Goal: Ask a question

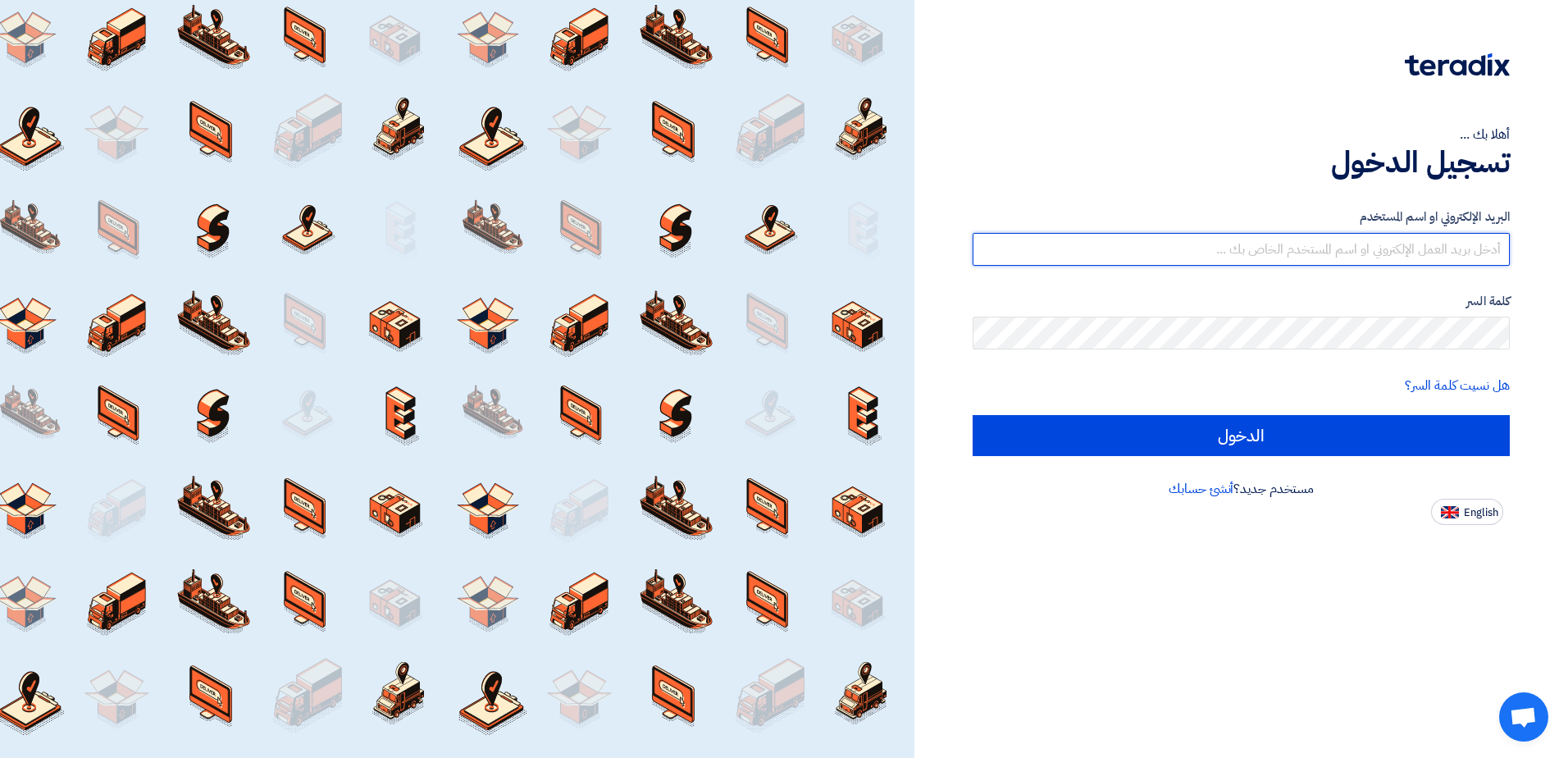
type input "[EMAIL_ADDRESS][DOMAIN_NAME]"
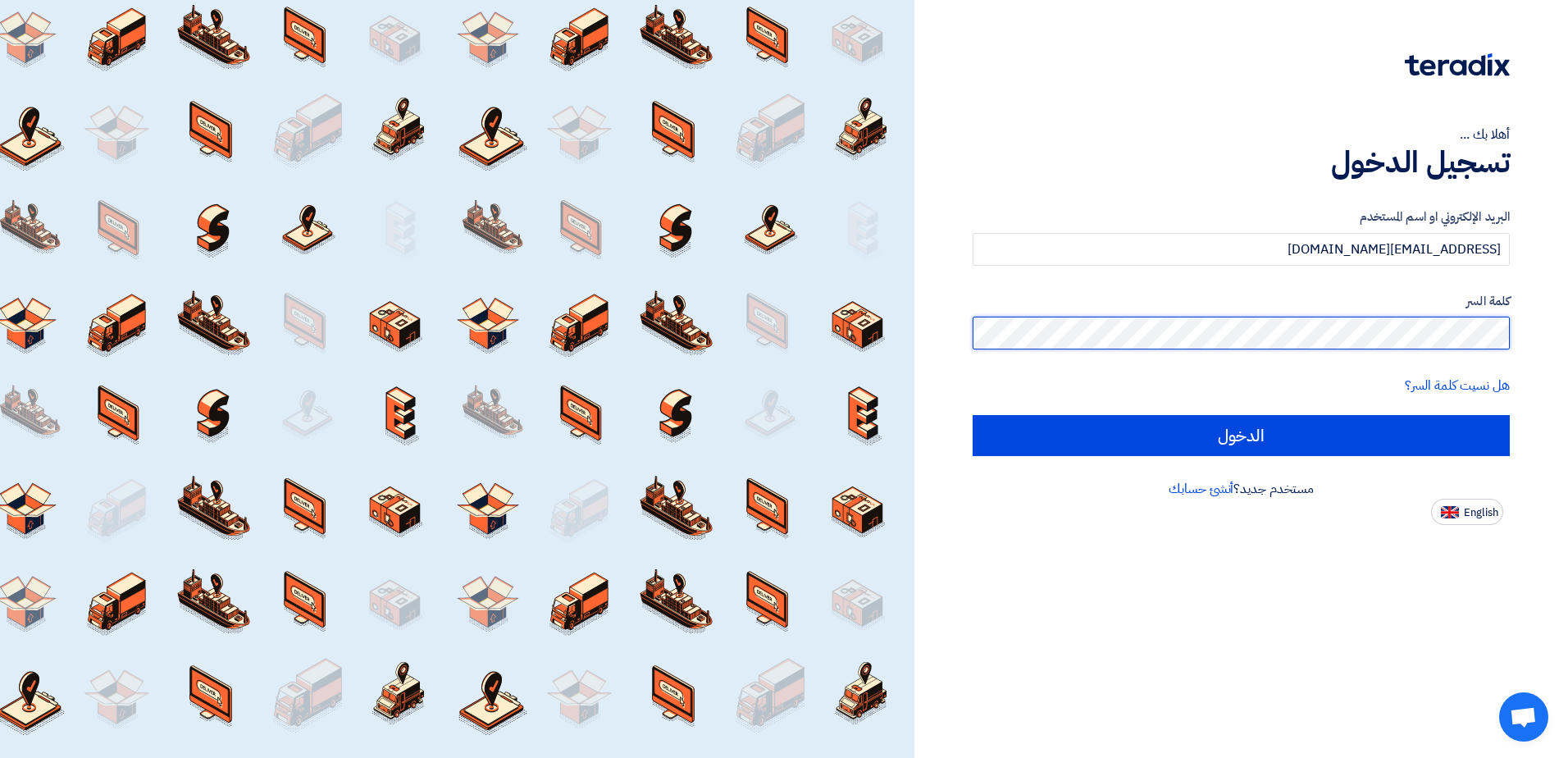
click at [972, 414] on input "الدخول" at bounding box center [1241, 435] width 537 height 41
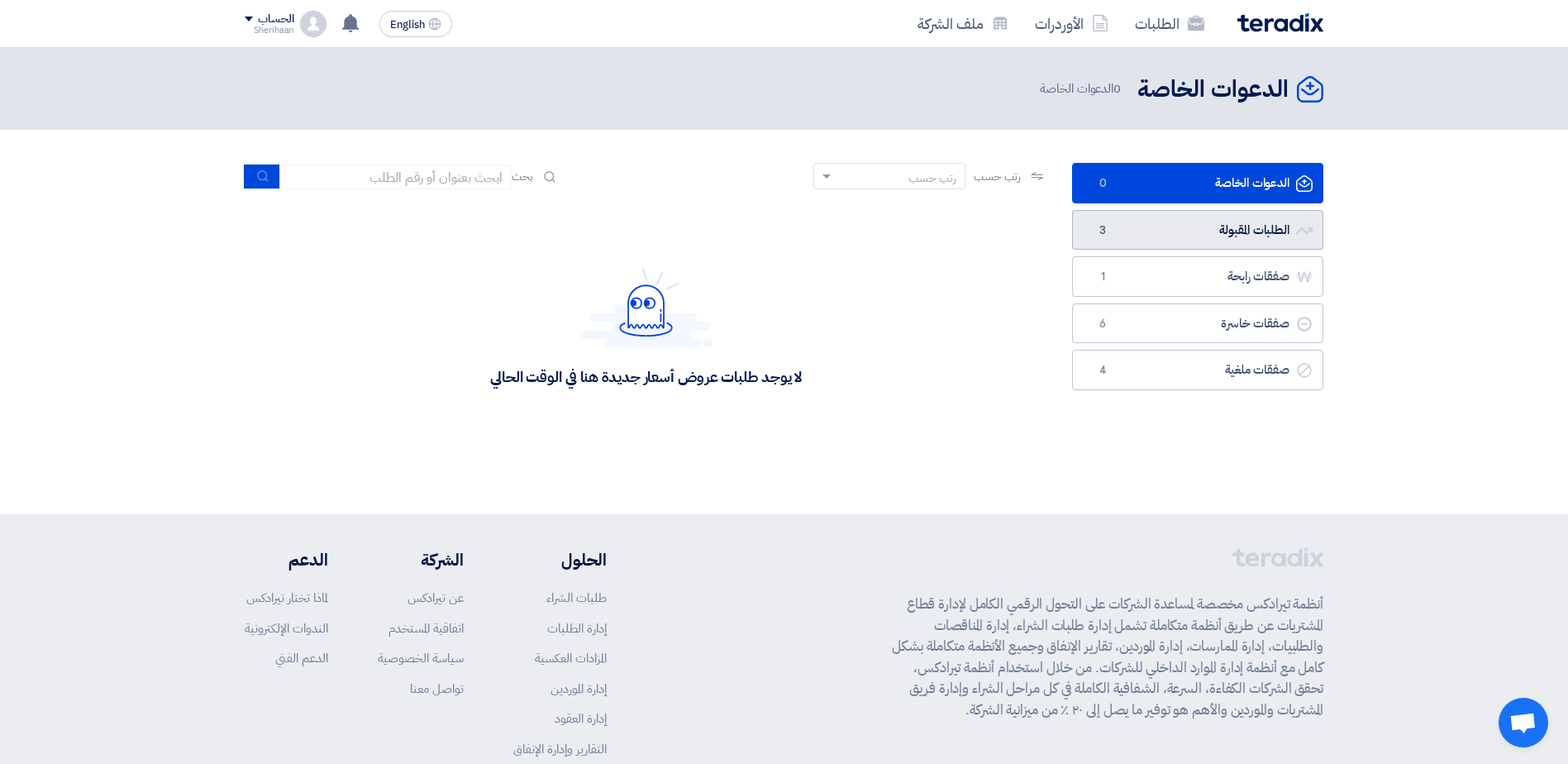
click at [1165, 234] on link "الطلبات المقبولة الطلبات المقبولة 3" at bounding box center [1197, 230] width 251 height 41
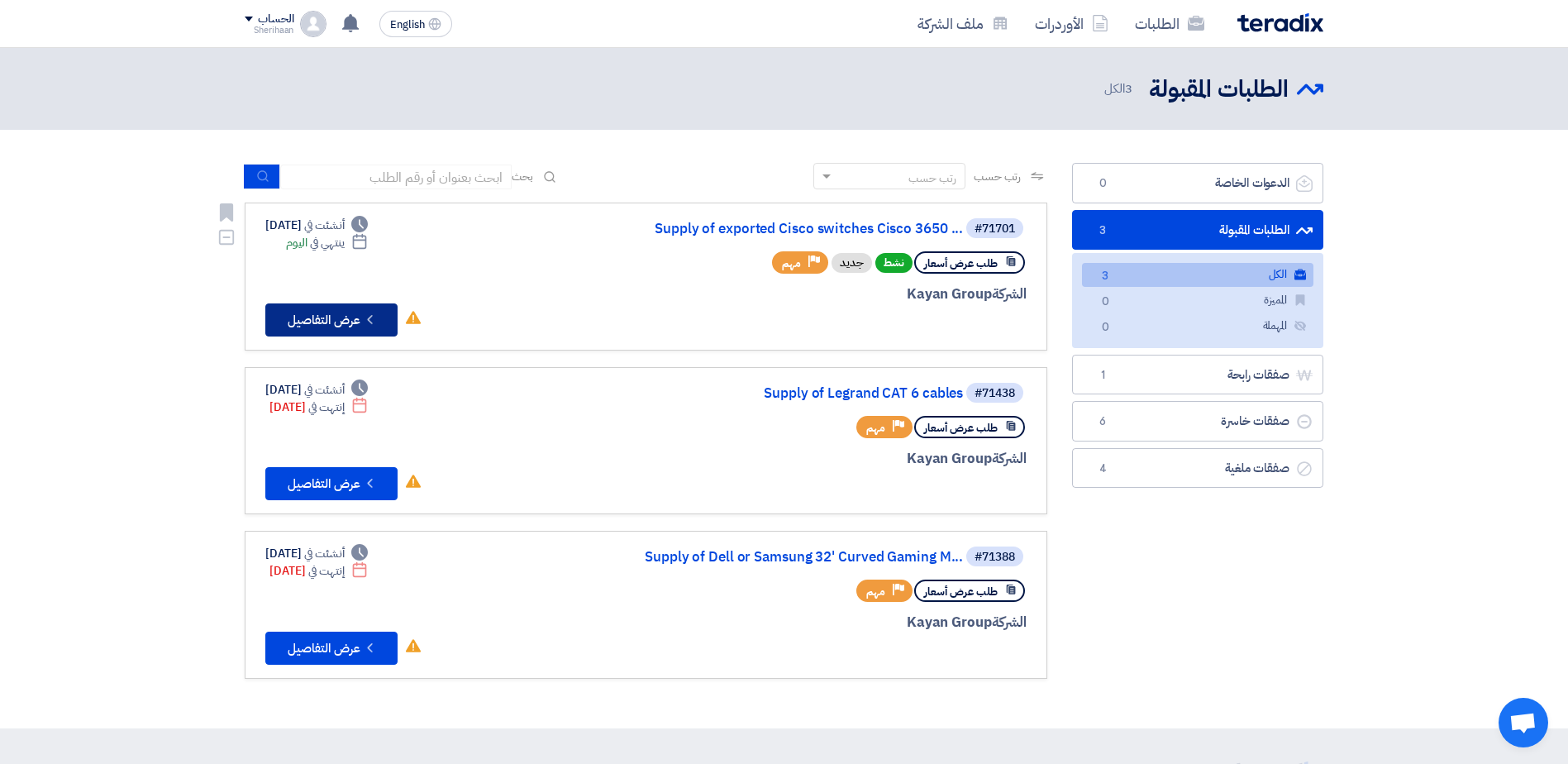
click at [320, 323] on button "Check details عرض التفاصيل" at bounding box center [330, 319] width 132 height 33
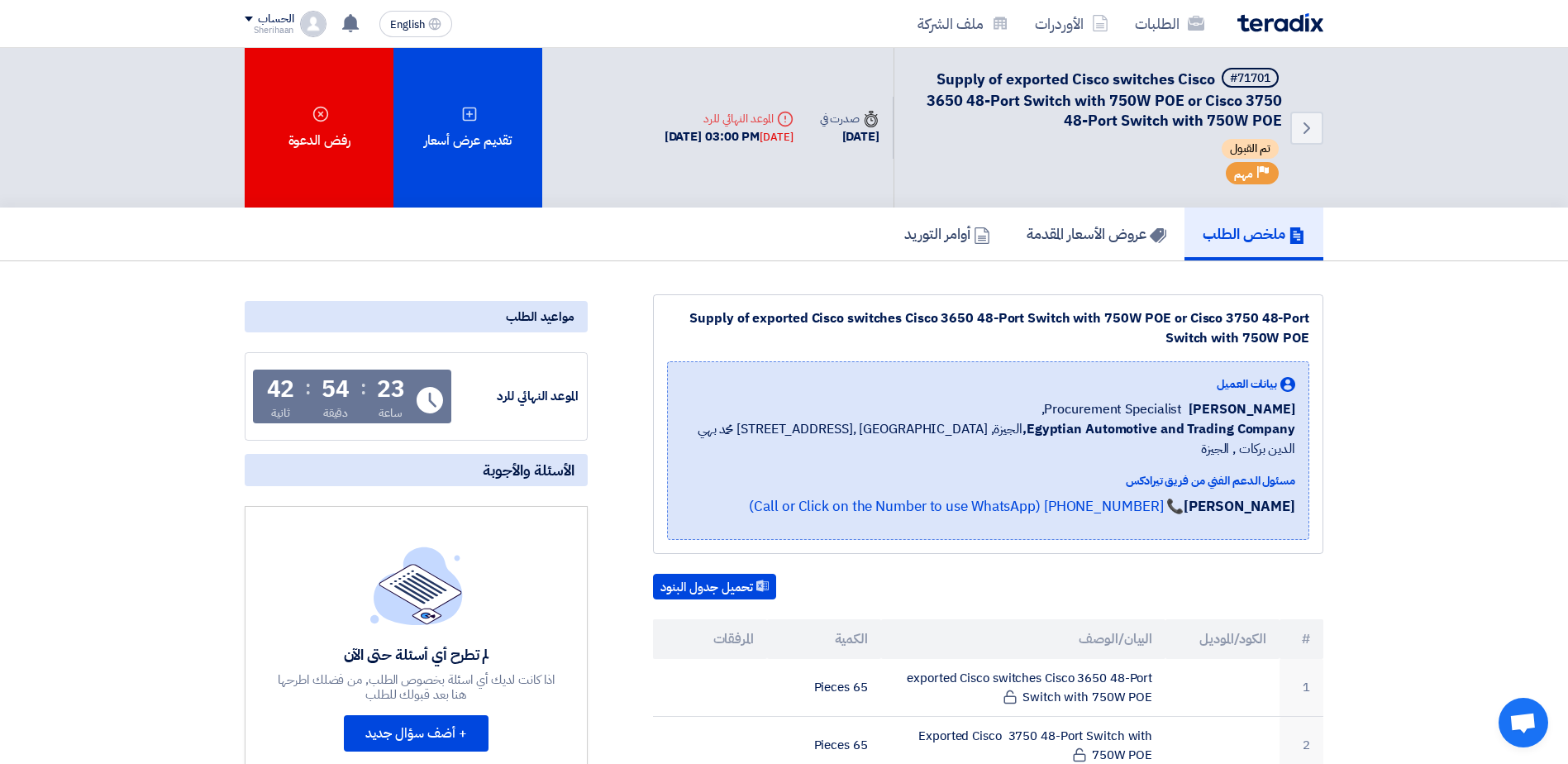
click at [519, 476] on span "الأسئلة والأجوبة" at bounding box center [528, 469] width 91 height 19
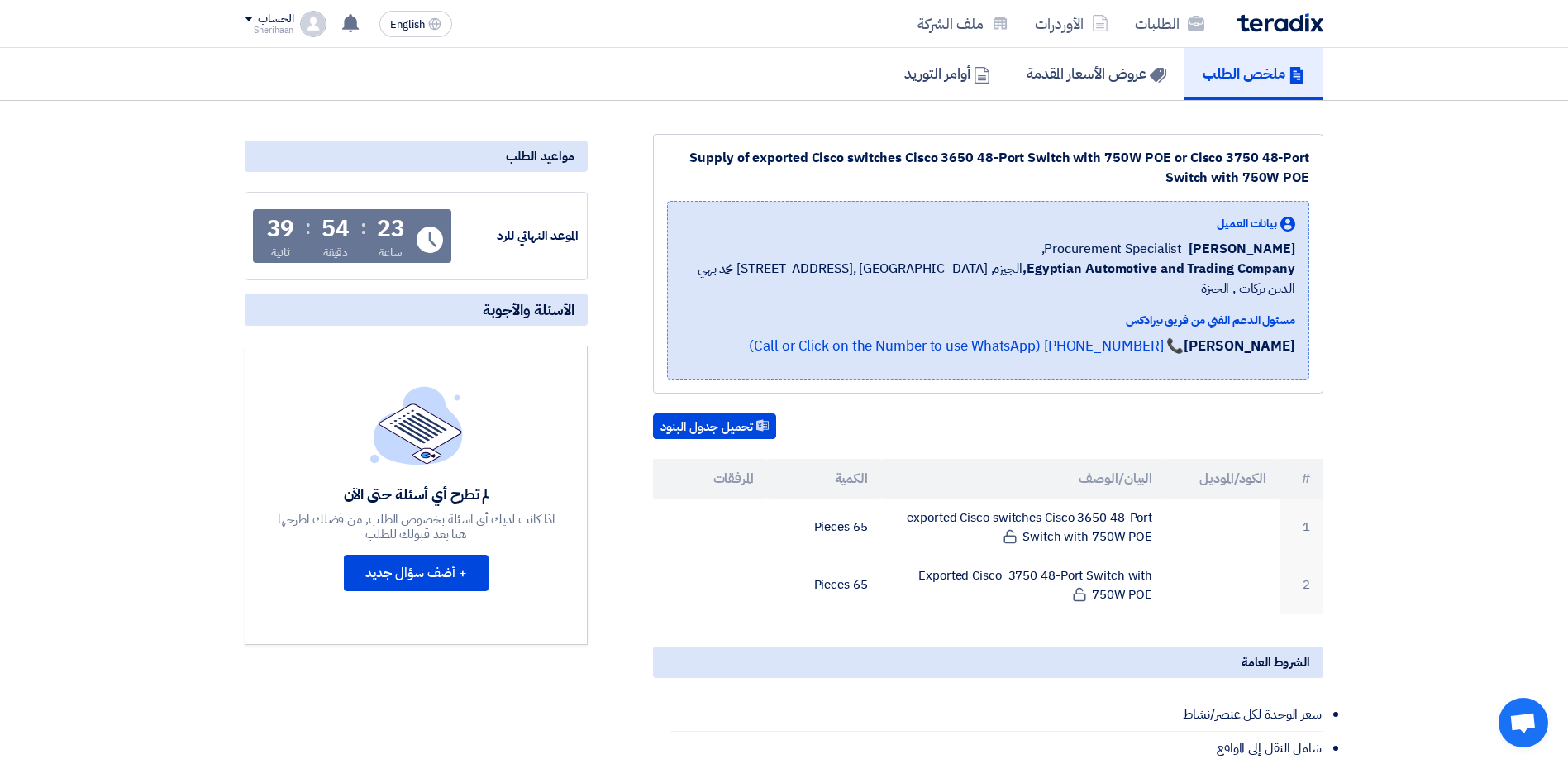
scroll to position [166, 0]
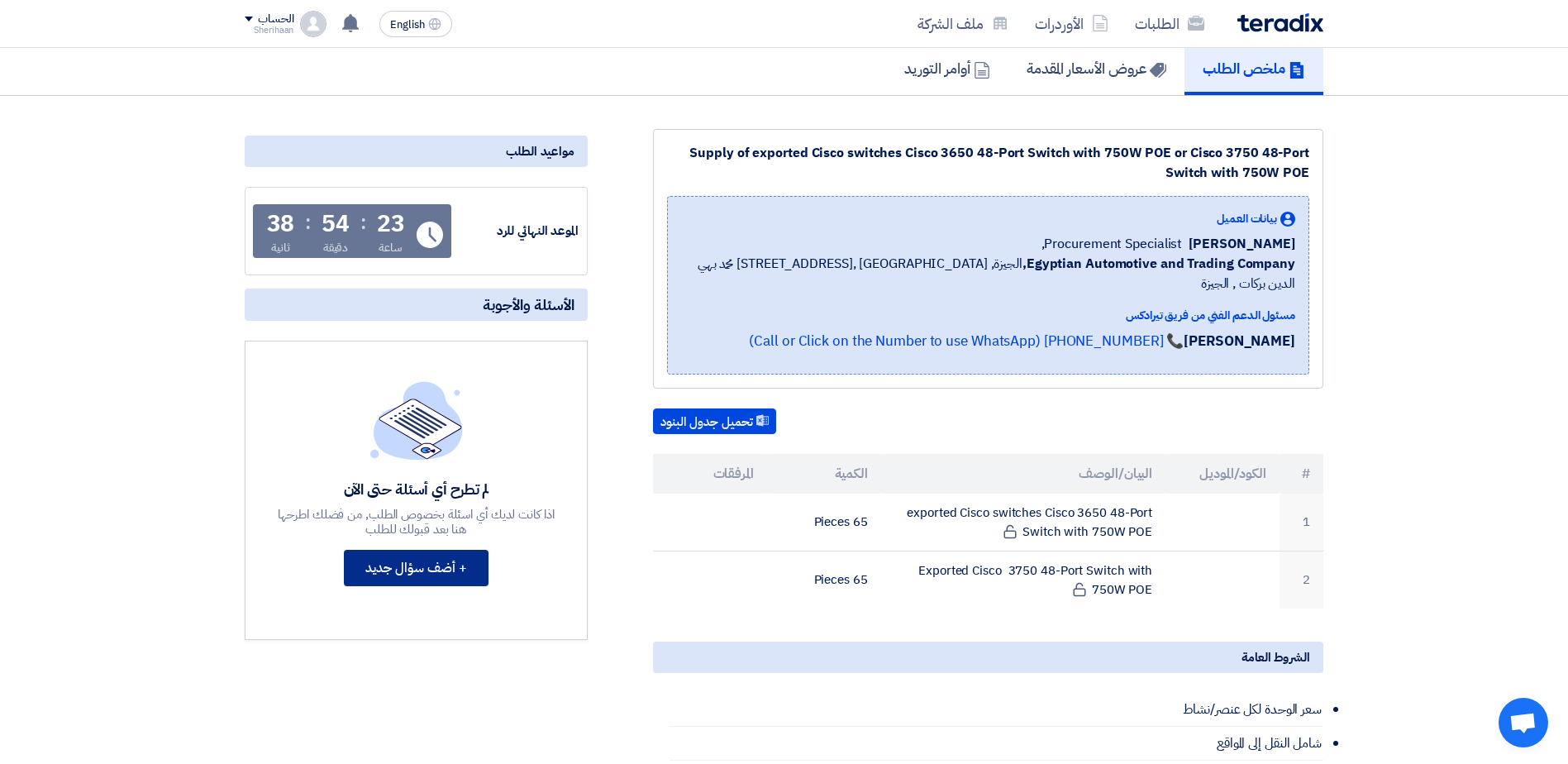
click at [428, 572] on button "+ أضف سؤال جديد" at bounding box center [416, 568] width 145 height 37
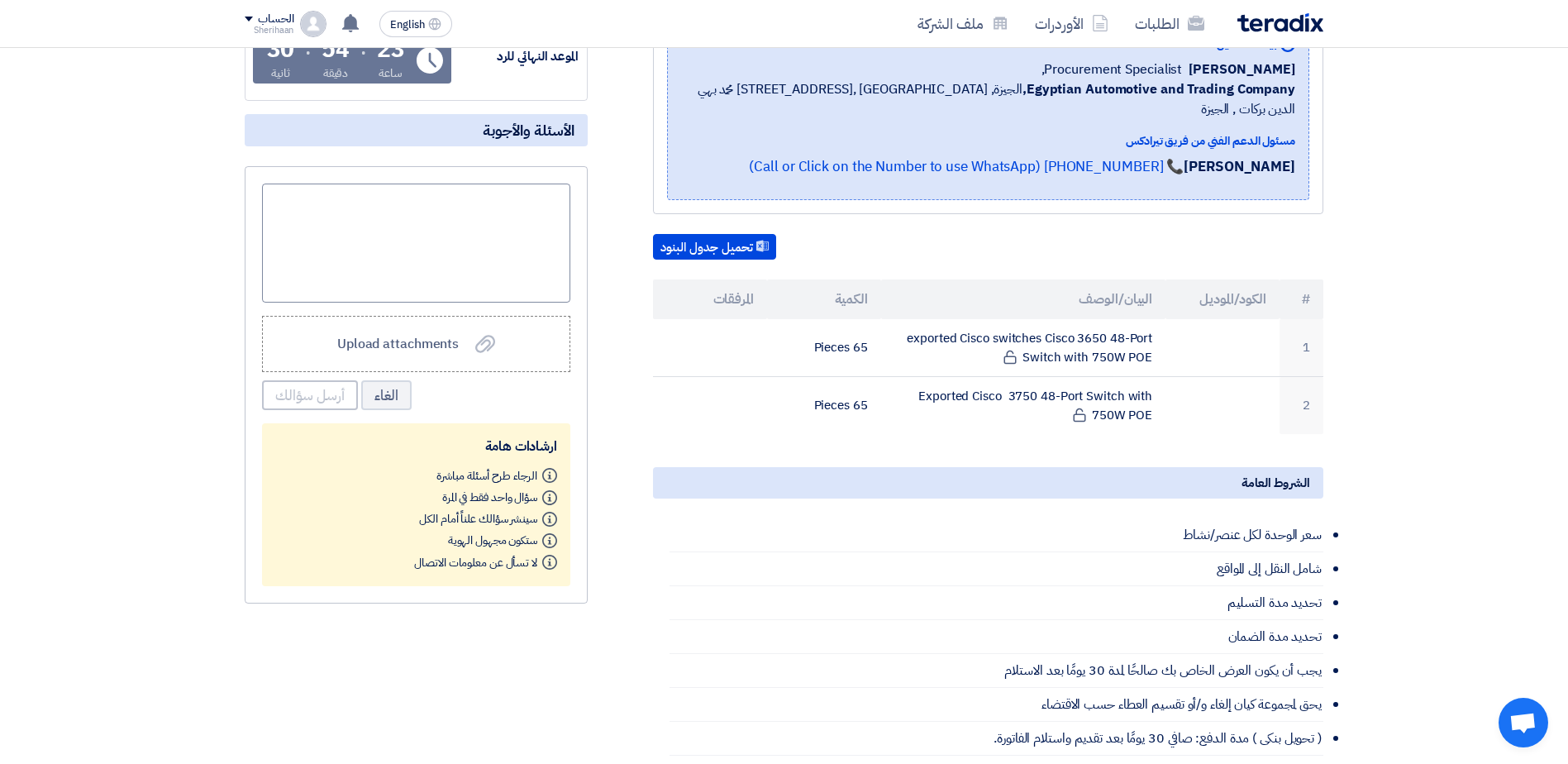
scroll to position [248, 0]
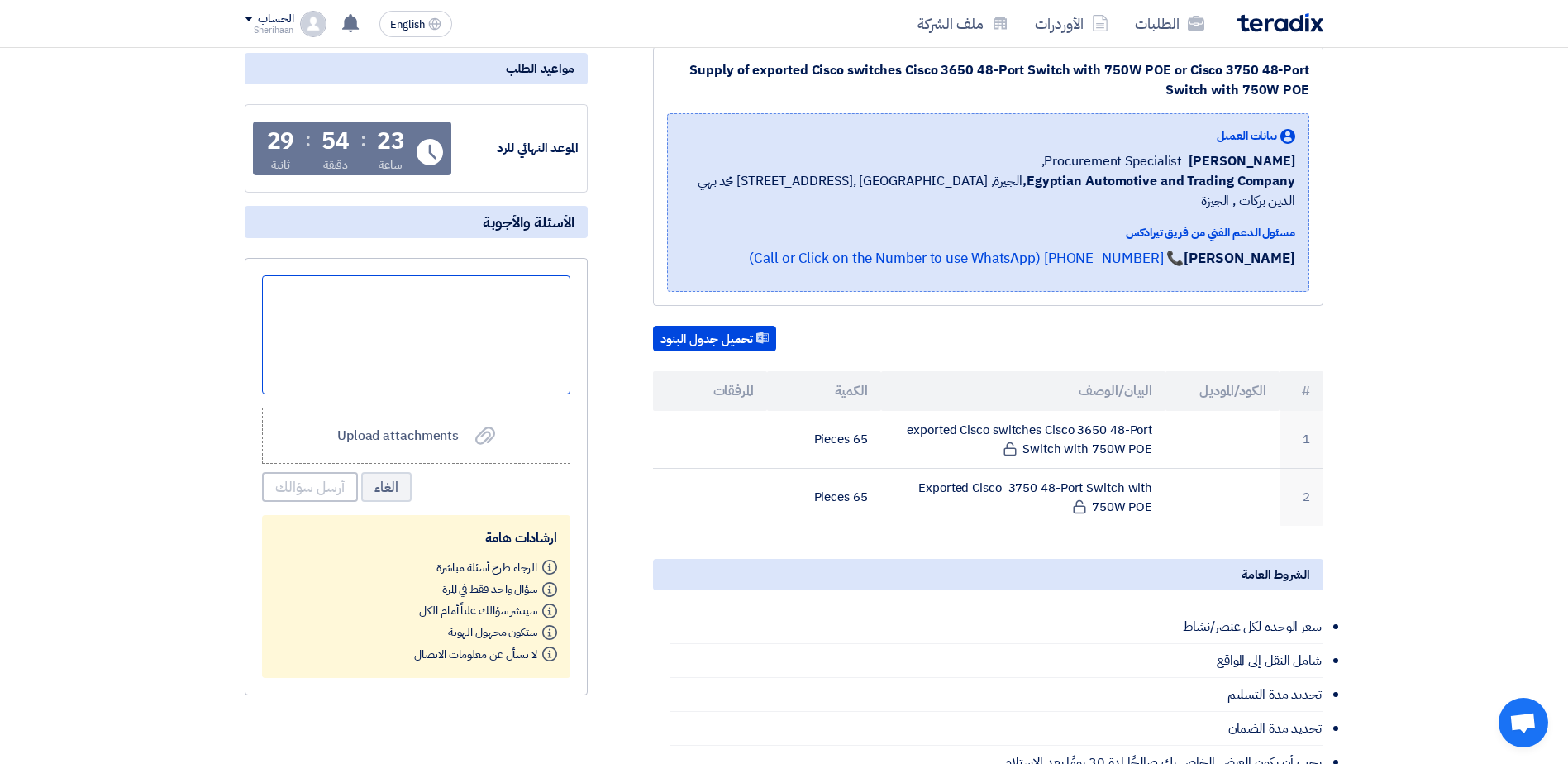
click at [521, 319] on div at bounding box center [416, 334] width 309 height 119
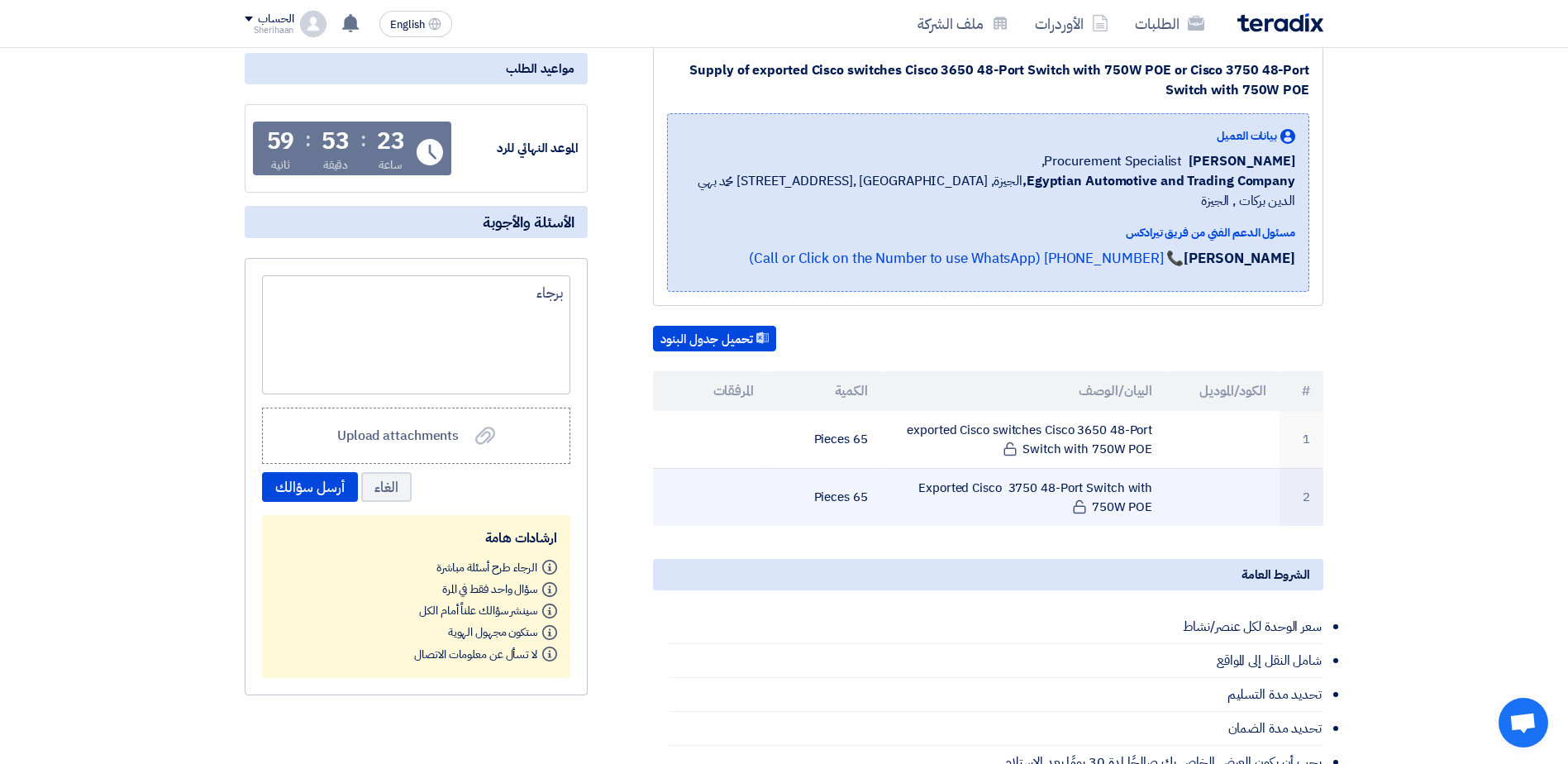
drag, startPoint x: 1156, startPoint y: 408, endPoint x: 1143, endPoint y: 494, distance: 87.0
click at [1145, 495] on tbody "1 exported Cisco switches Cisco 3650 48-Port Switch with 750W POE 65 Pieces 2 E…" at bounding box center [987, 468] width 670 height 115
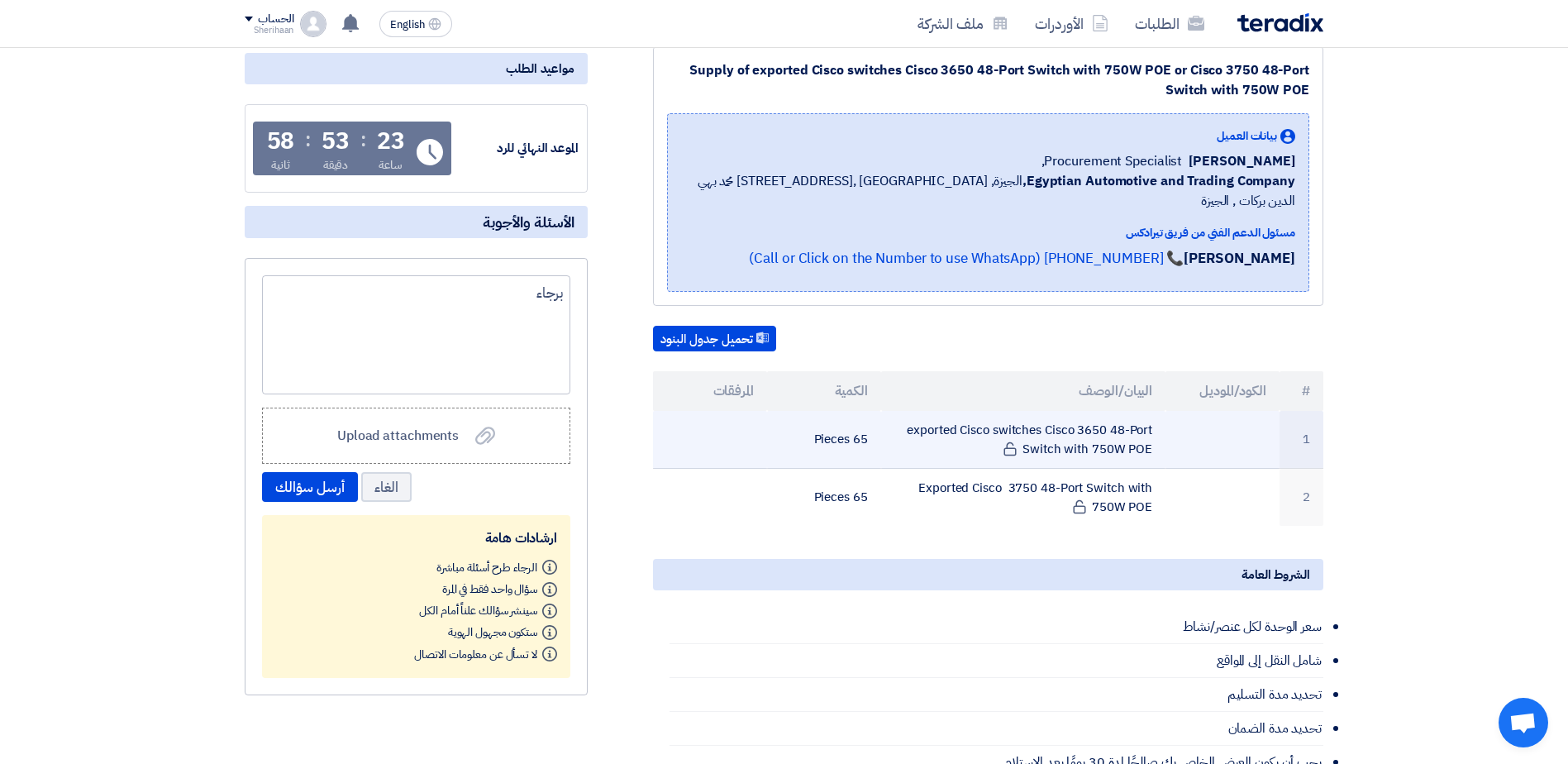
drag, startPoint x: 1143, startPoint y: 494, endPoint x: 1095, endPoint y: 425, distance: 84.1
copy tbody "exported Cisco switches Cisco 3650 48-Port Switch with 750W POE 65 Pieces 2 Exp…"
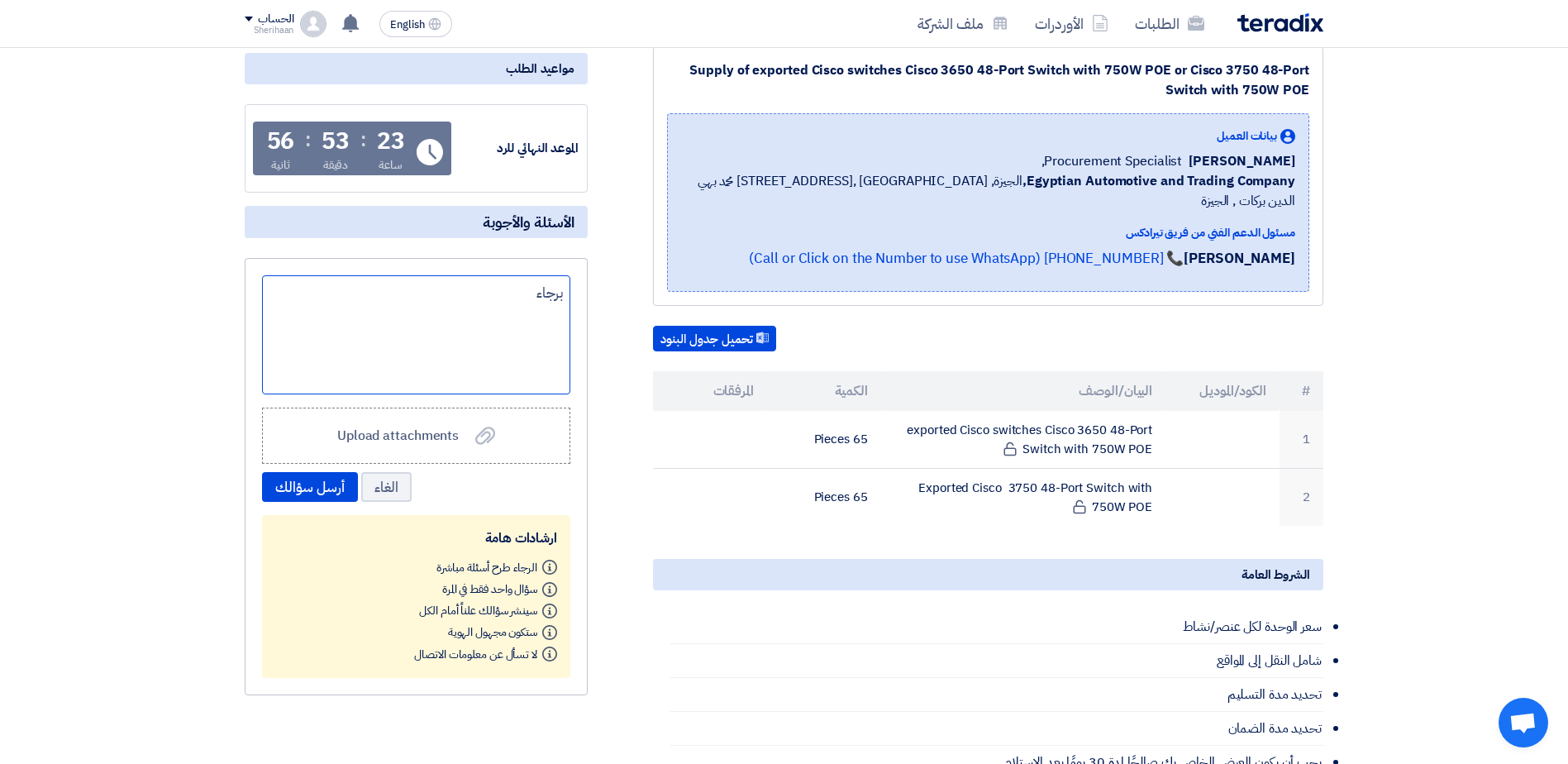
drag, startPoint x: 472, startPoint y: 288, endPoint x: 497, endPoint y: 293, distance: 25.5
click at [479, 291] on div "برجاء" at bounding box center [416, 334] width 309 height 119
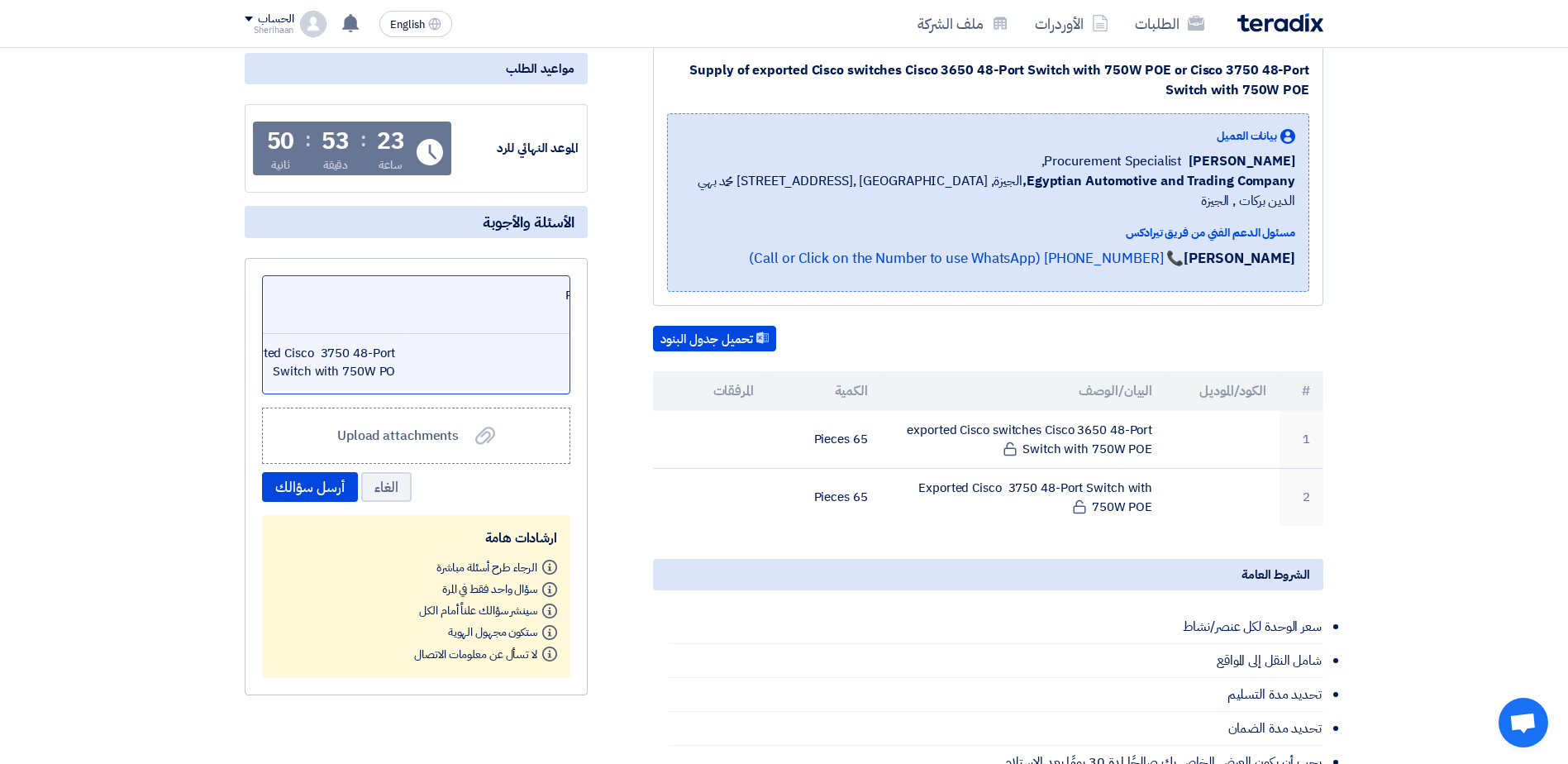
click at [432, 371] on td at bounding box center [519, 362] width 223 height 58
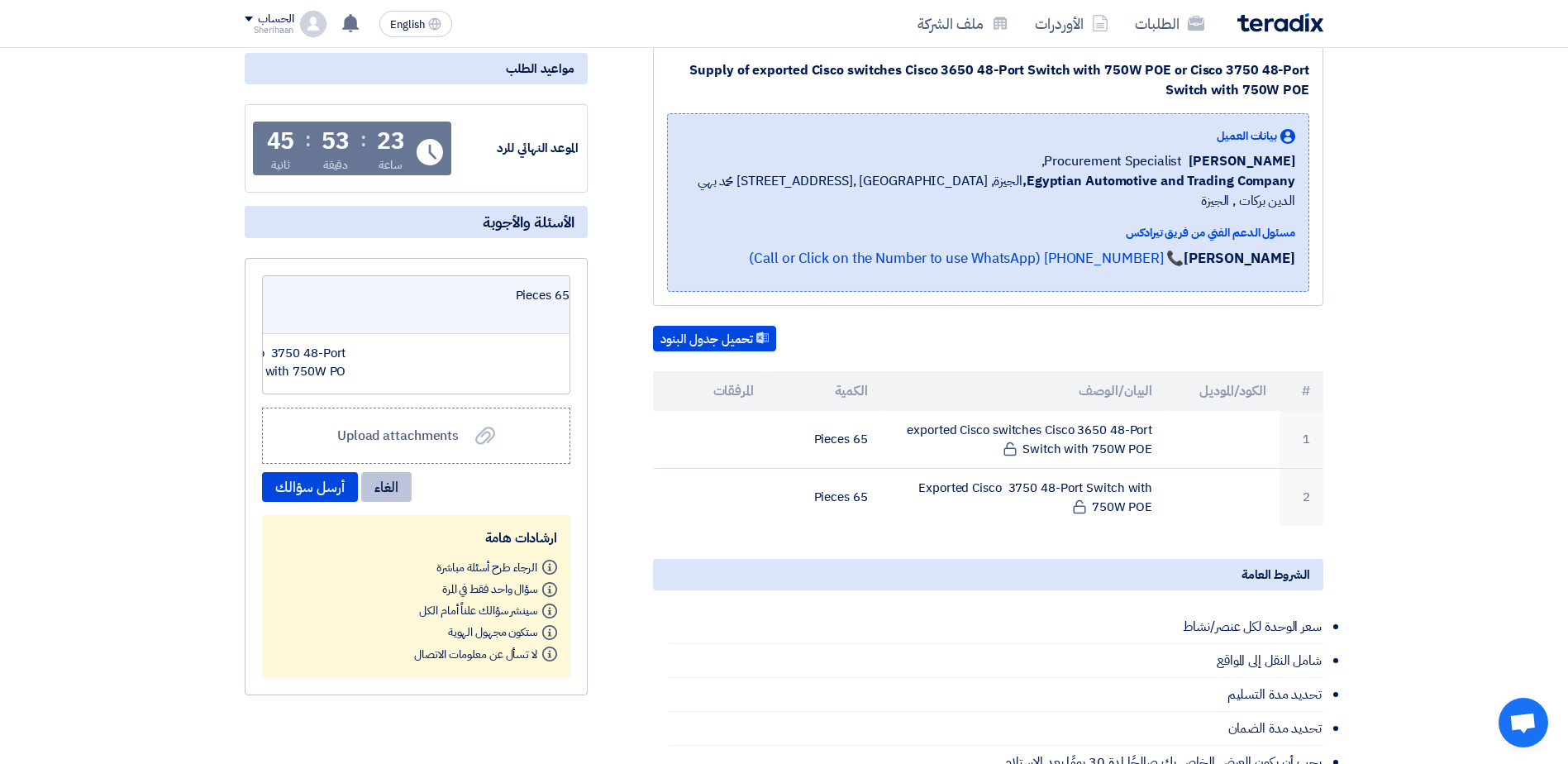
click at [400, 492] on button "الغاء" at bounding box center [386, 487] width 51 height 30
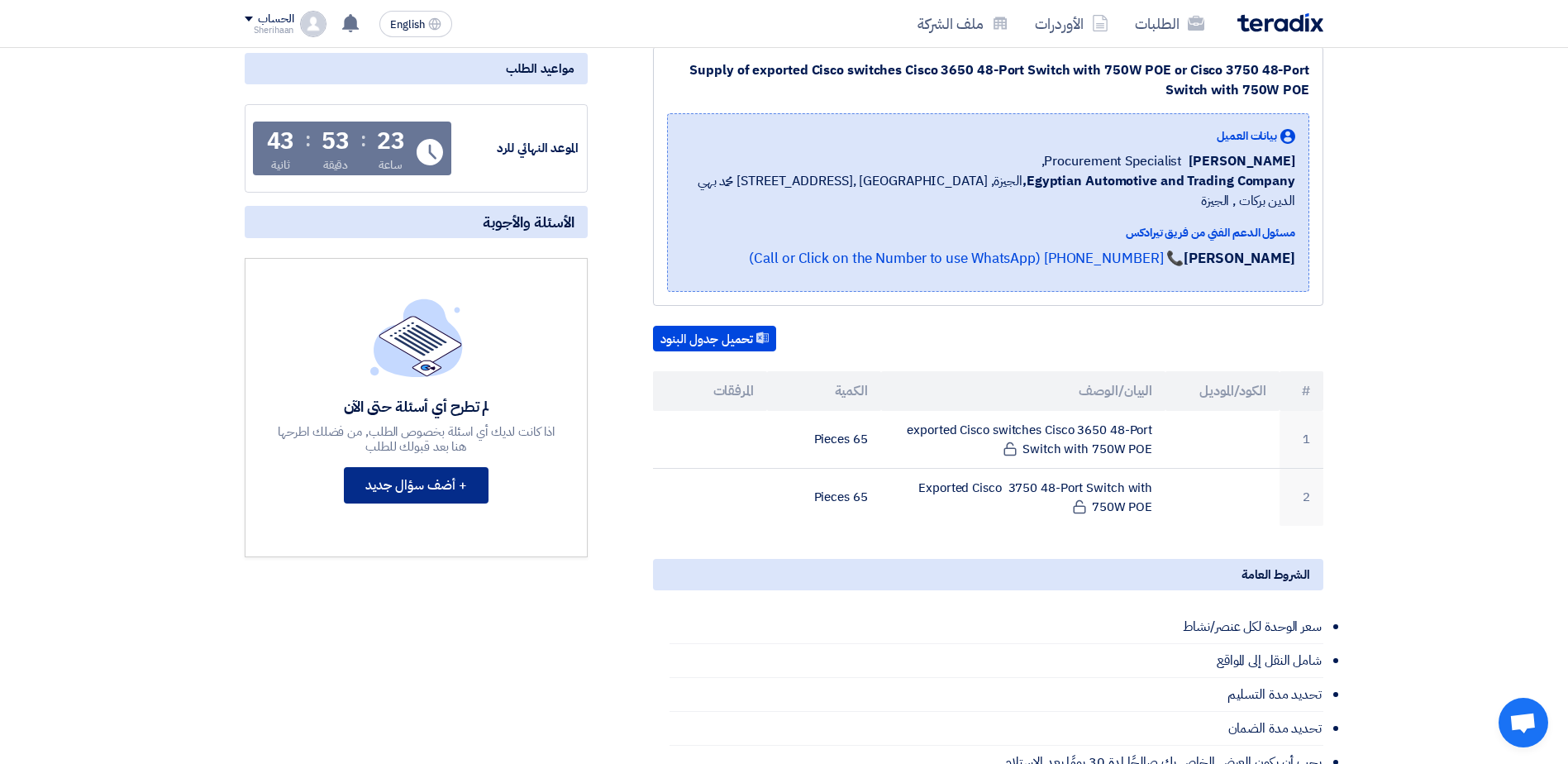
click at [426, 486] on button "+ أضف سؤال جديد" at bounding box center [416, 485] width 145 height 37
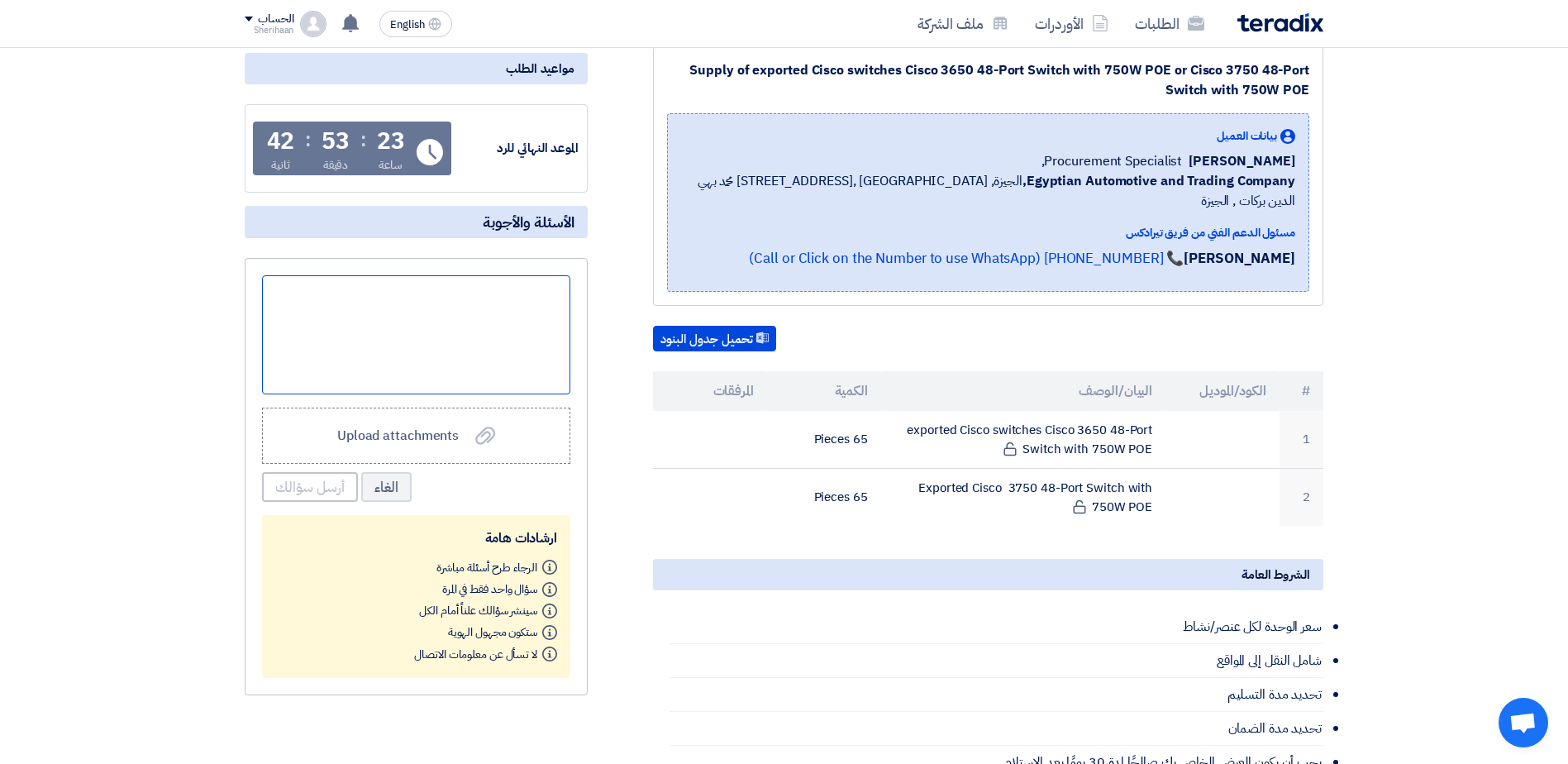
click at [523, 310] on div at bounding box center [416, 334] width 309 height 119
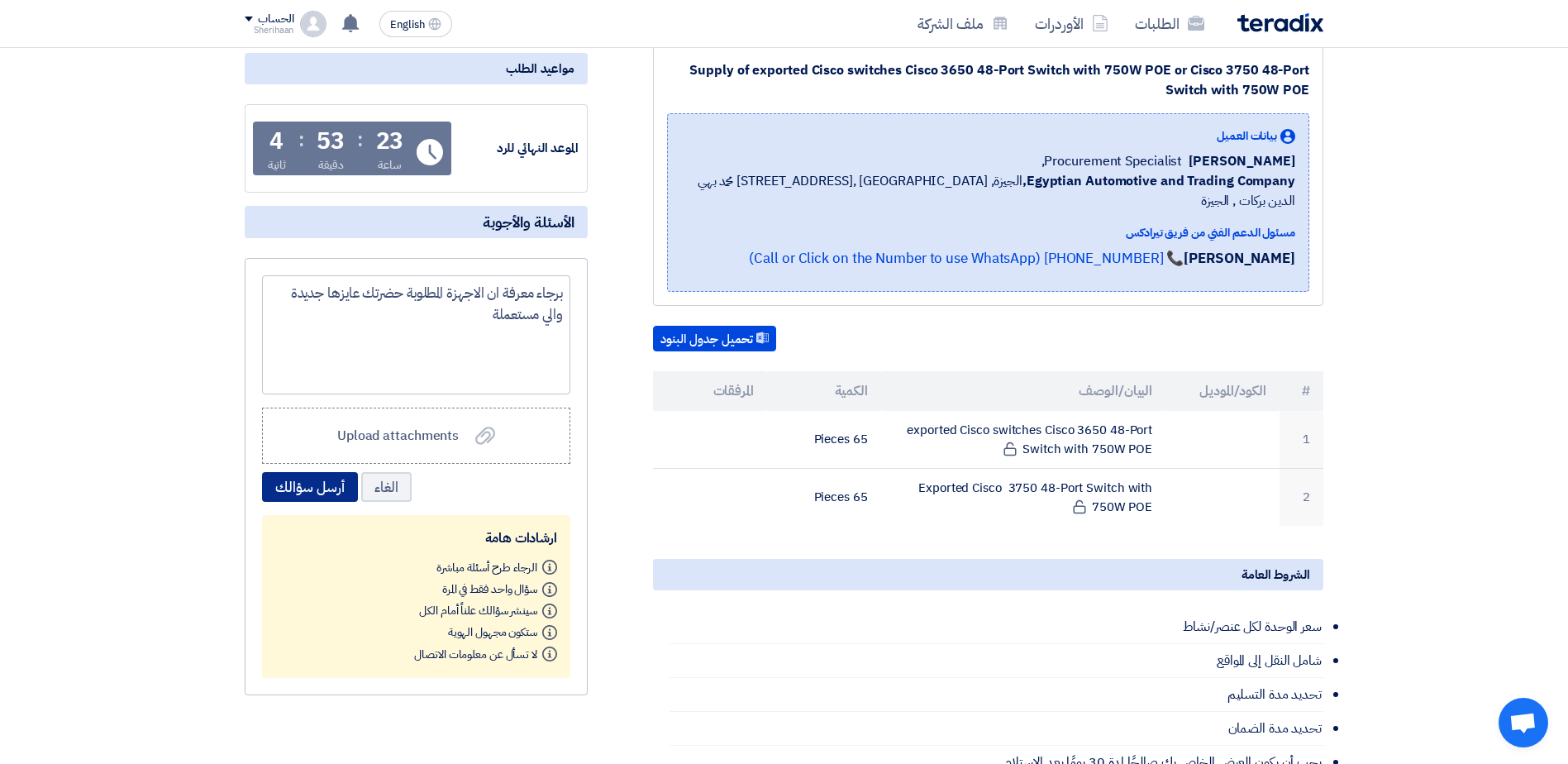
click at [290, 483] on button "أرسل سؤالك" at bounding box center [310, 487] width 96 height 30
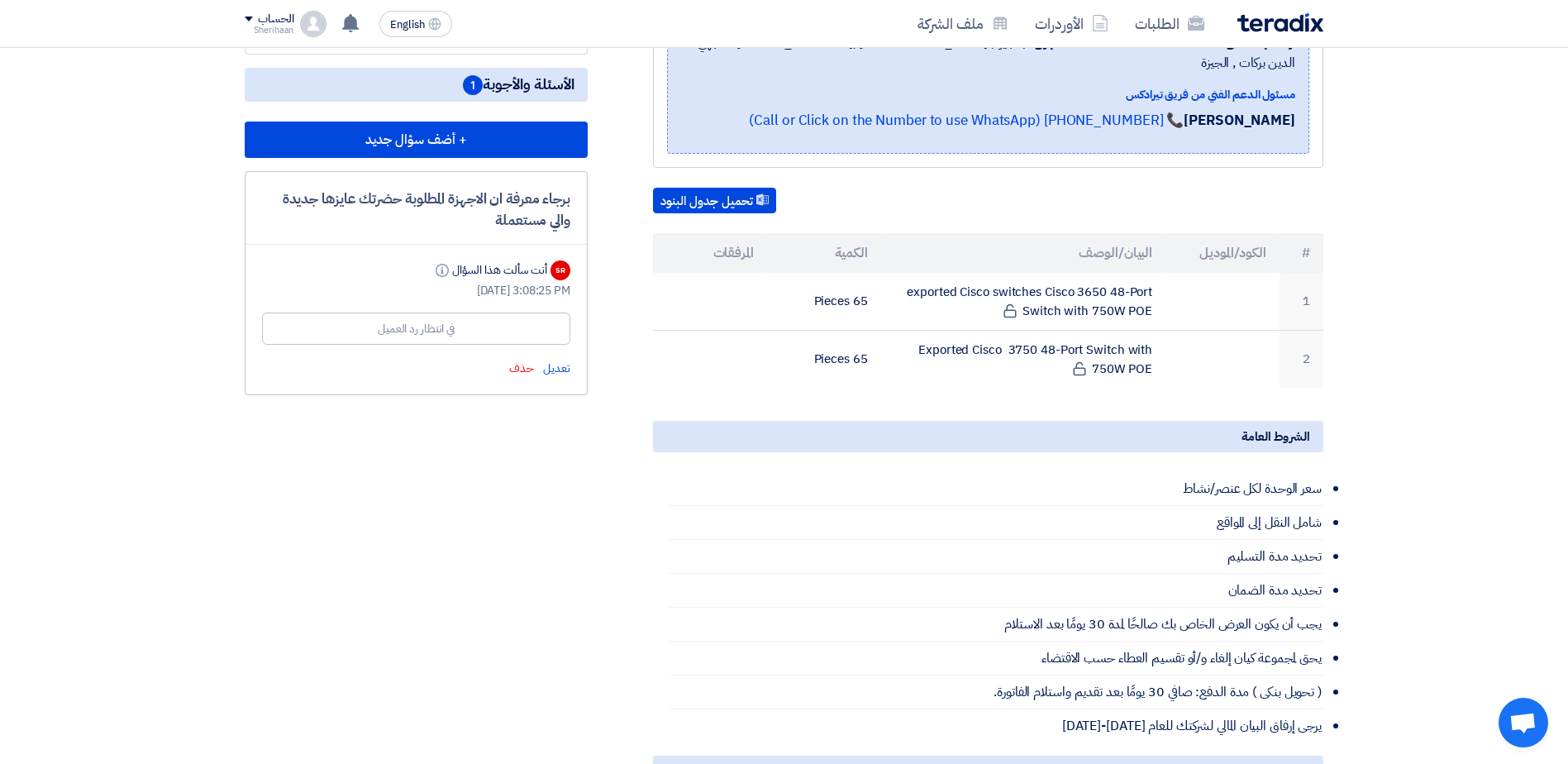
scroll to position [413, 0]
